Goal: Find specific page/section: Find specific page/section

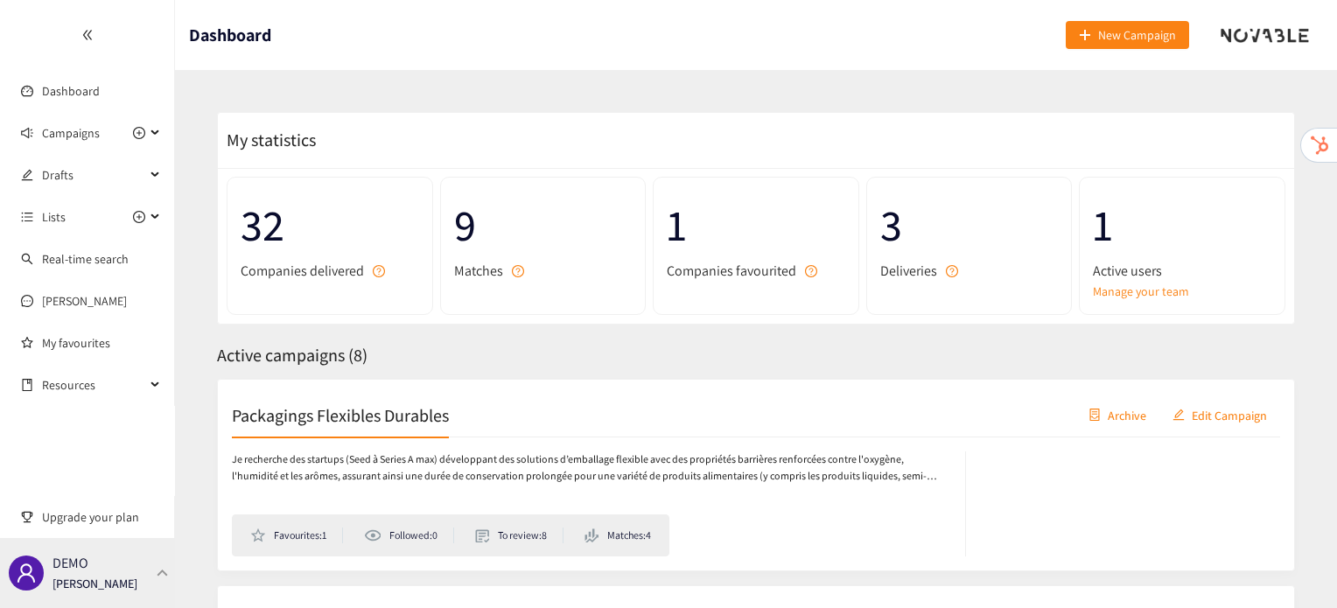
click at [112, 566] on div "DEMO [PERSON_NAME]" at bounding box center [94, 573] width 85 height 26
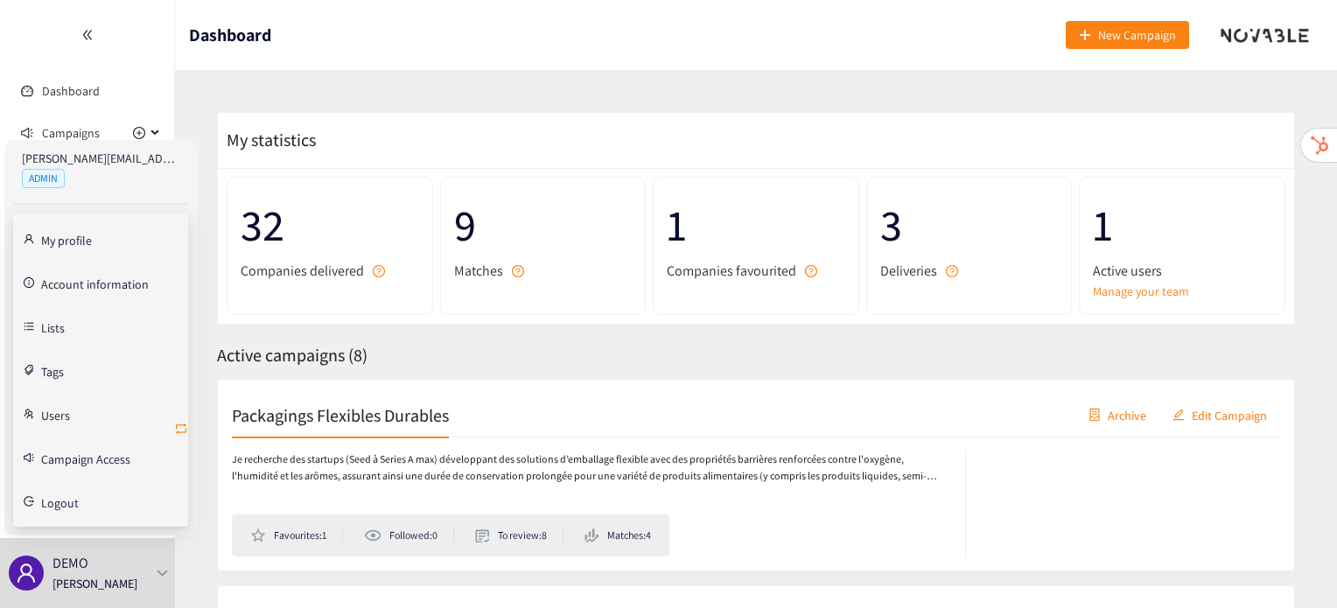
click at [184, 433] on icon "retweet" at bounding box center [181, 429] width 14 height 14
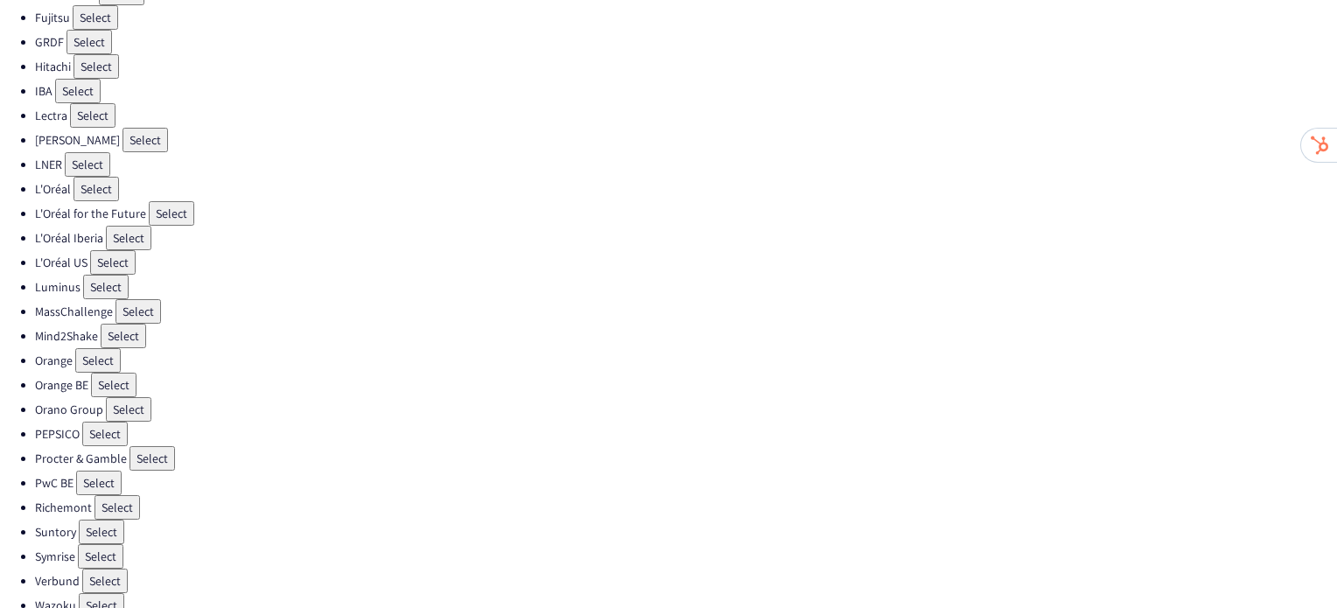
scroll to position [518, 0]
click at [107, 418] on button "Select" at bounding box center [104, 430] width 45 height 24
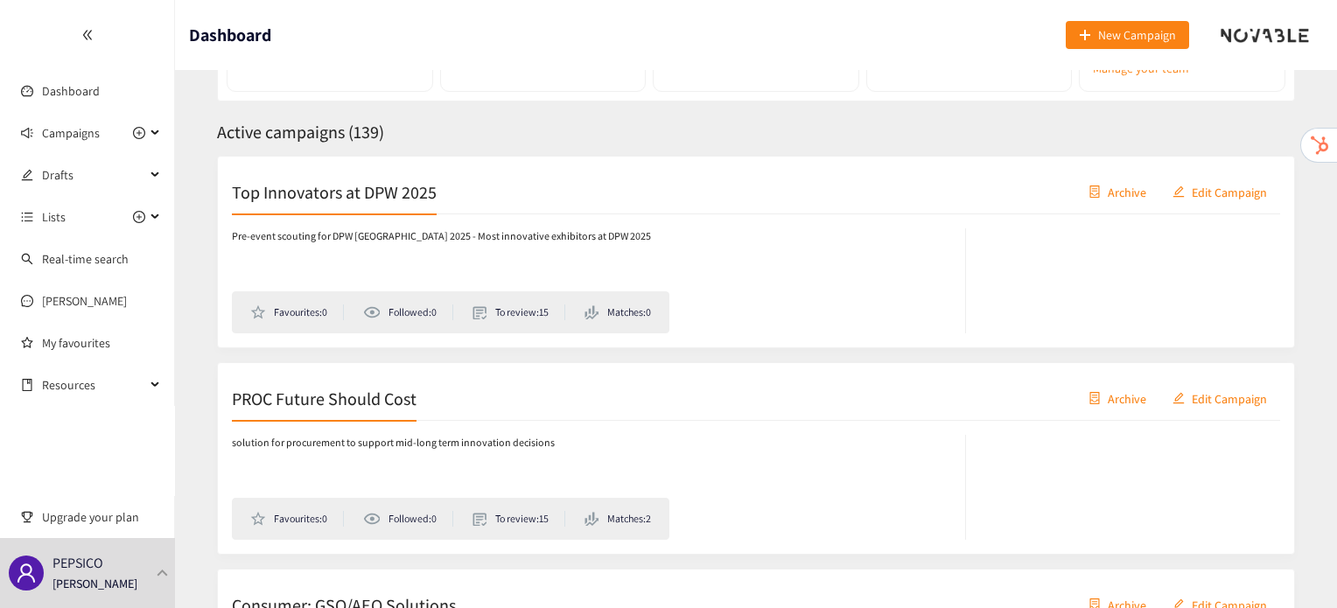
scroll to position [227, 0]
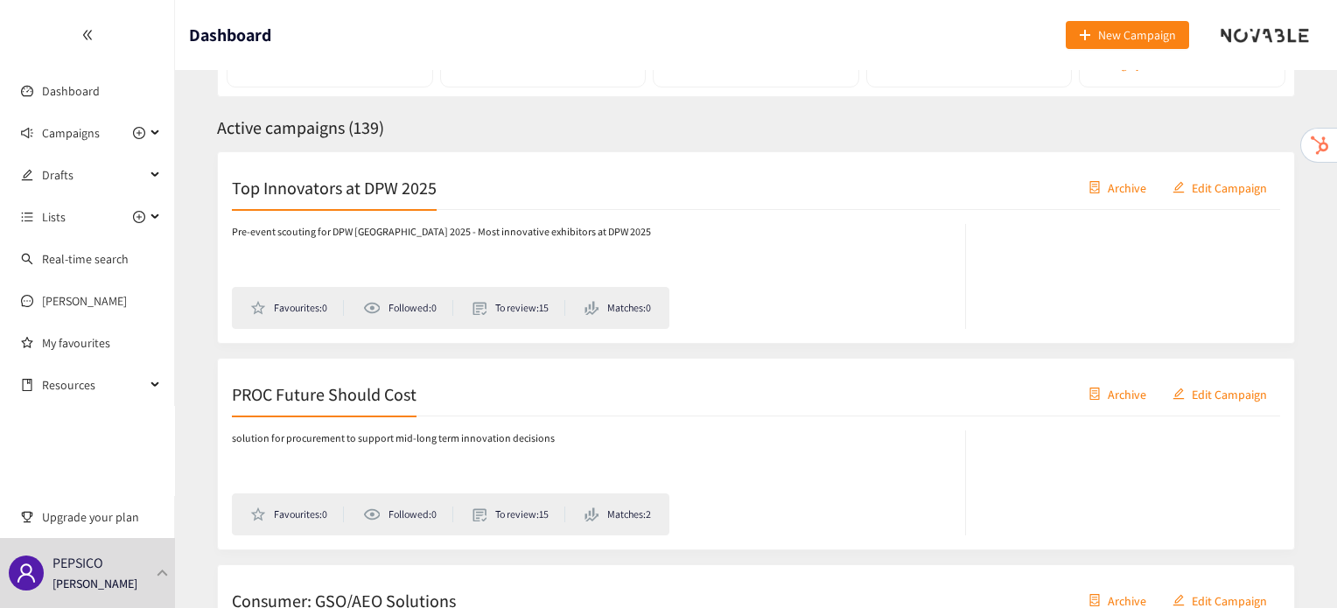
click at [304, 400] on h2 "PROC Future Should Cost" at bounding box center [324, 393] width 185 height 24
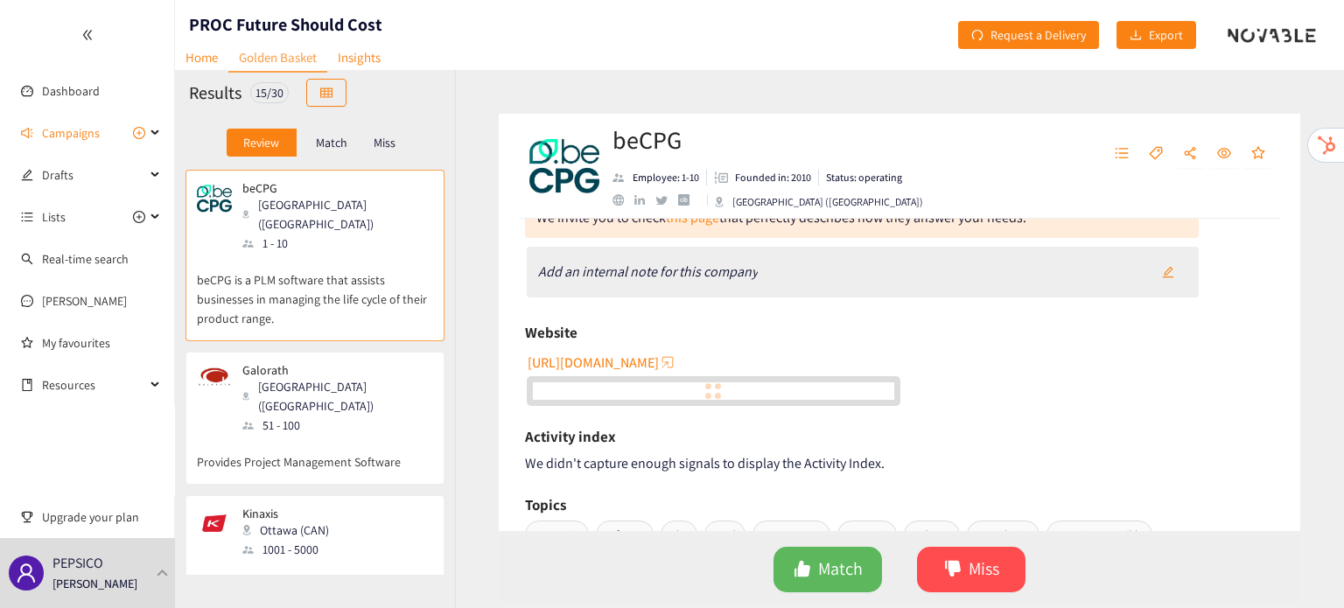
scroll to position [101, 0]
click at [358, 395] on div "Galorath [GEOGRAPHIC_DATA] ([GEOGRAPHIC_DATA]) 51 - 100" at bounding box center [315, 399] width 236 height 72
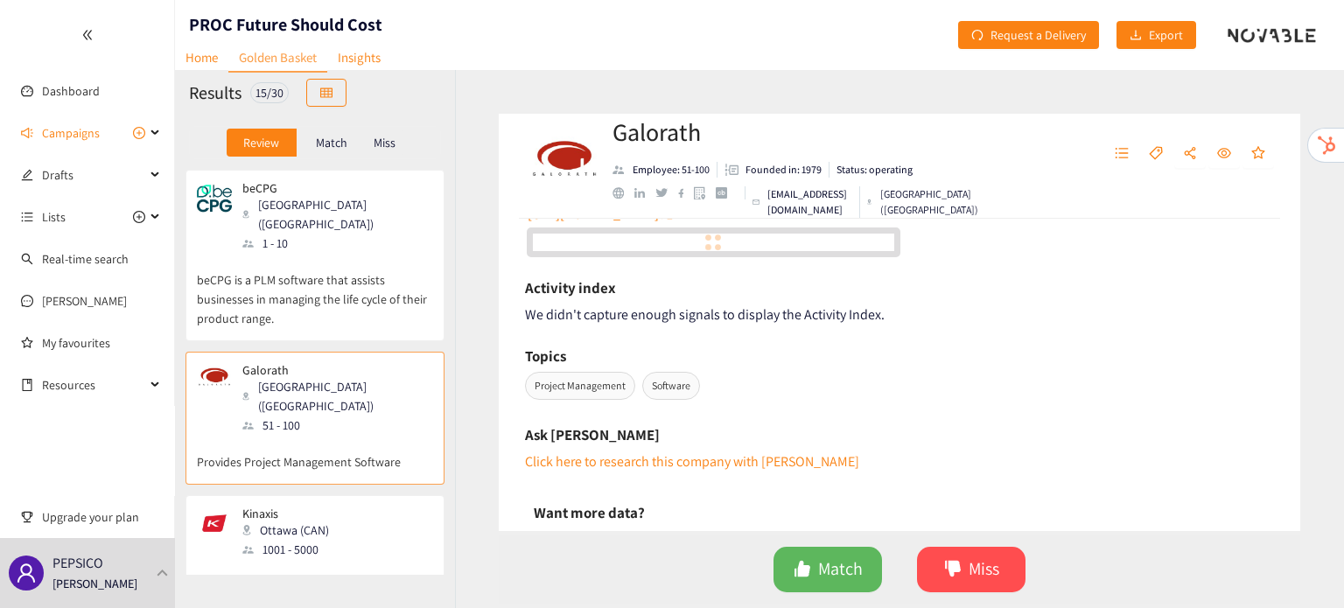
scroll to position [252, 0]
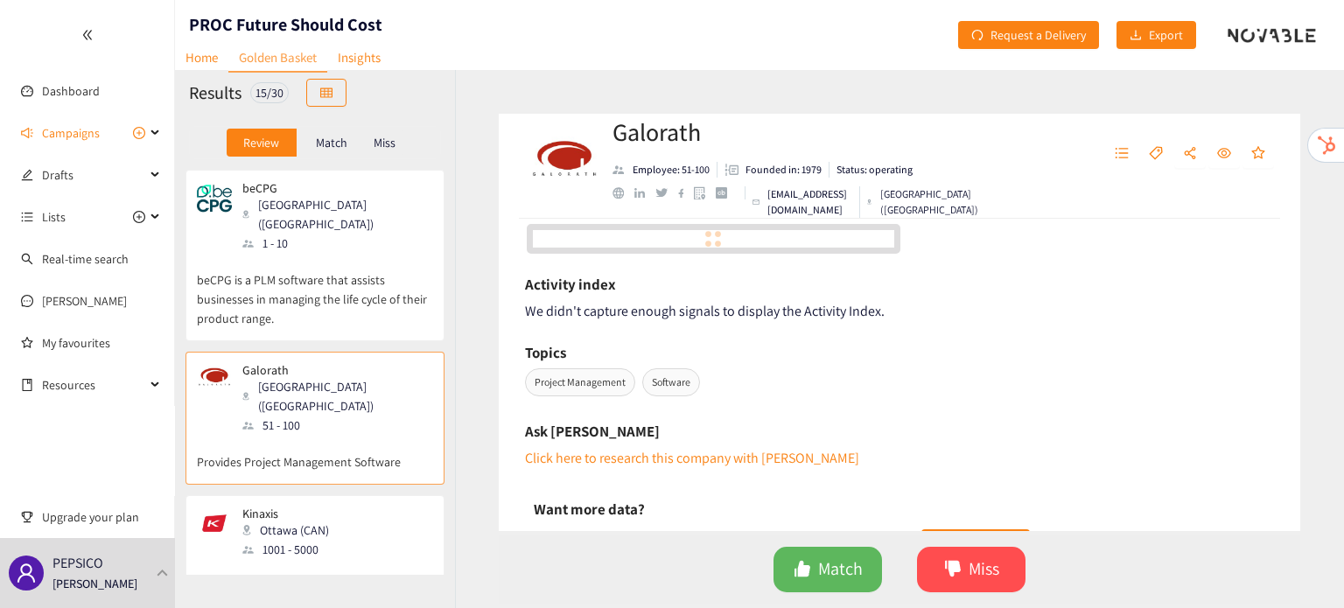
click at [363, 507] on div "Kinaxis Ottawa ([GEOGRAPHIC_DATA]) 1001 - 5000" at bounding box center [315, 533] width 236 height 52
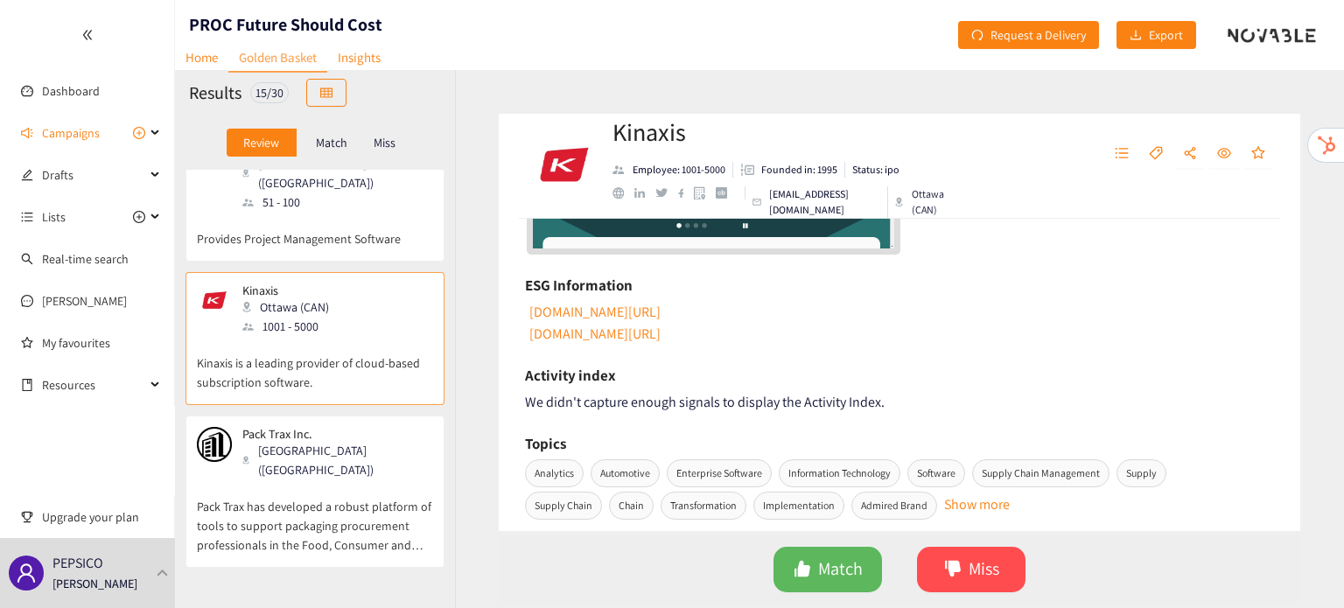
scroll to position [224, 0]
click at [238, 502] on div "Pack Trax Inc. [GEOGRAPHIC_DATA] ([GEOGRAPHIC_DATA]) Pack Trax has developed a …" at bounding box center [315, 496] width 236 height 140
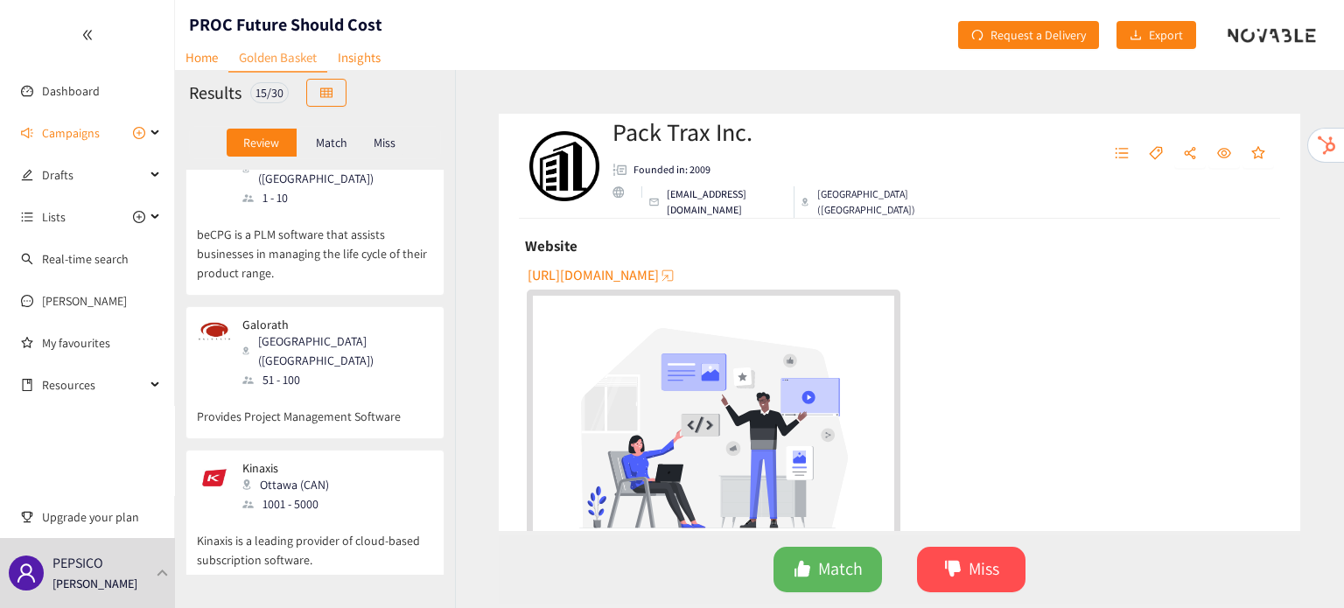
scroll to position [44, 0]
click at [298, 319] on p "Galorath" at bounding box center [331, 326] width 178 height 14
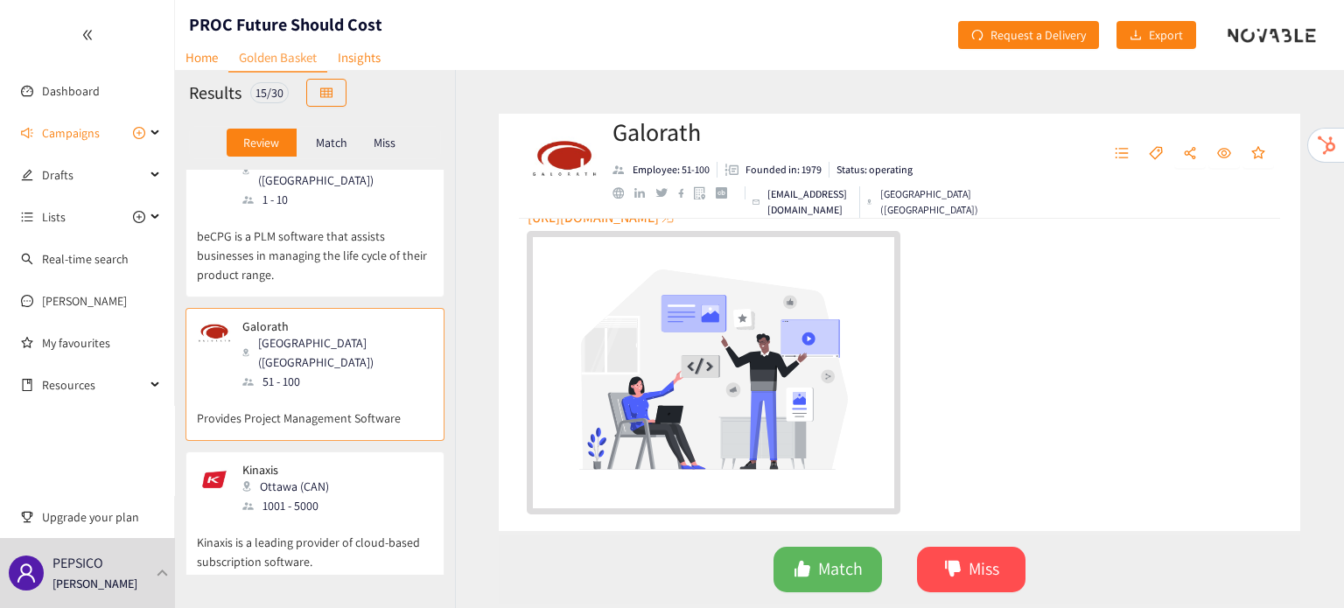
scroll to position [244, 0]
